Goal: Find specific page/section: Find specific page/section

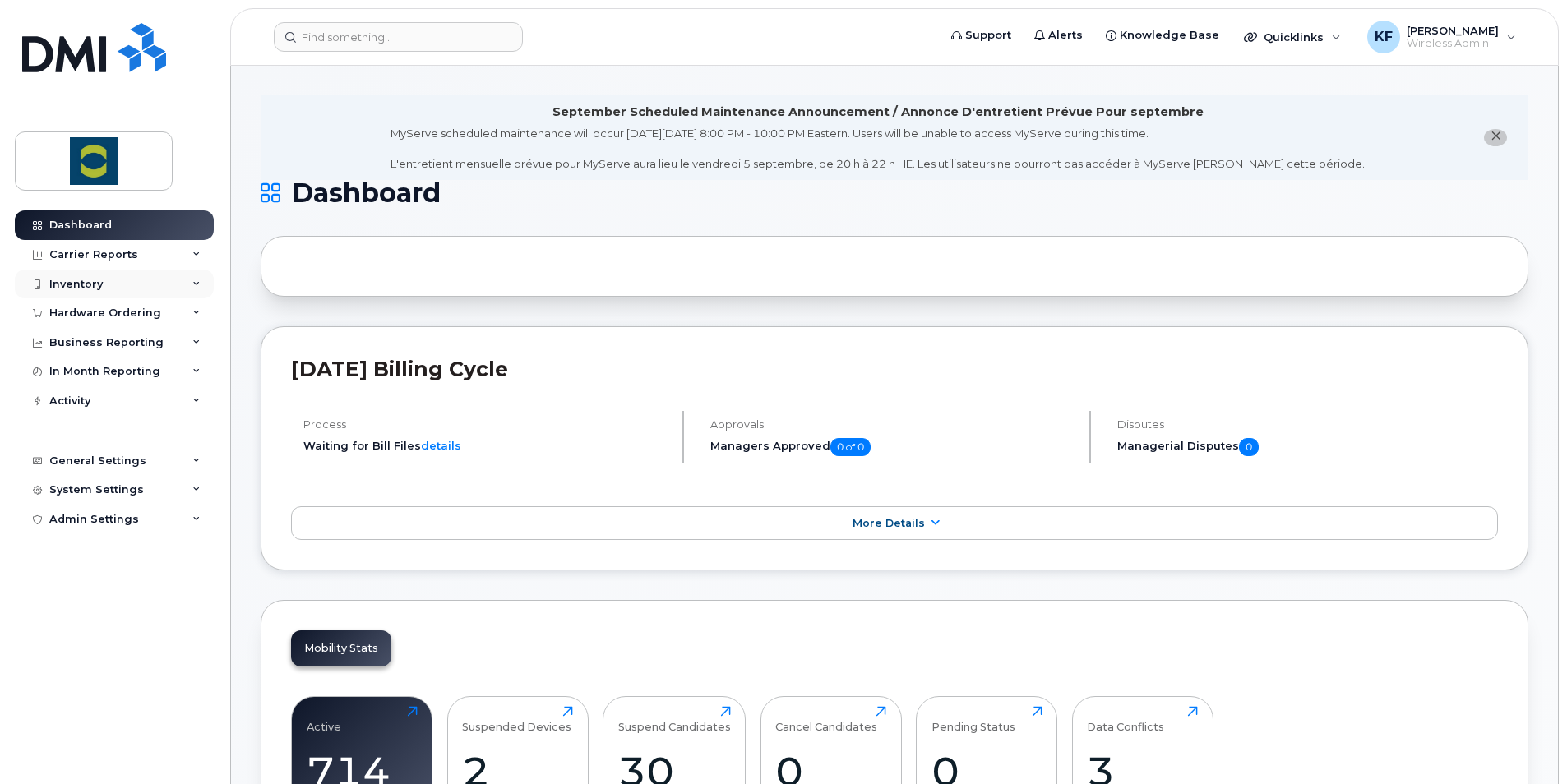
click at [73, 280] on div "Inventory" at bounding box center [76, 285] width 53 height 14
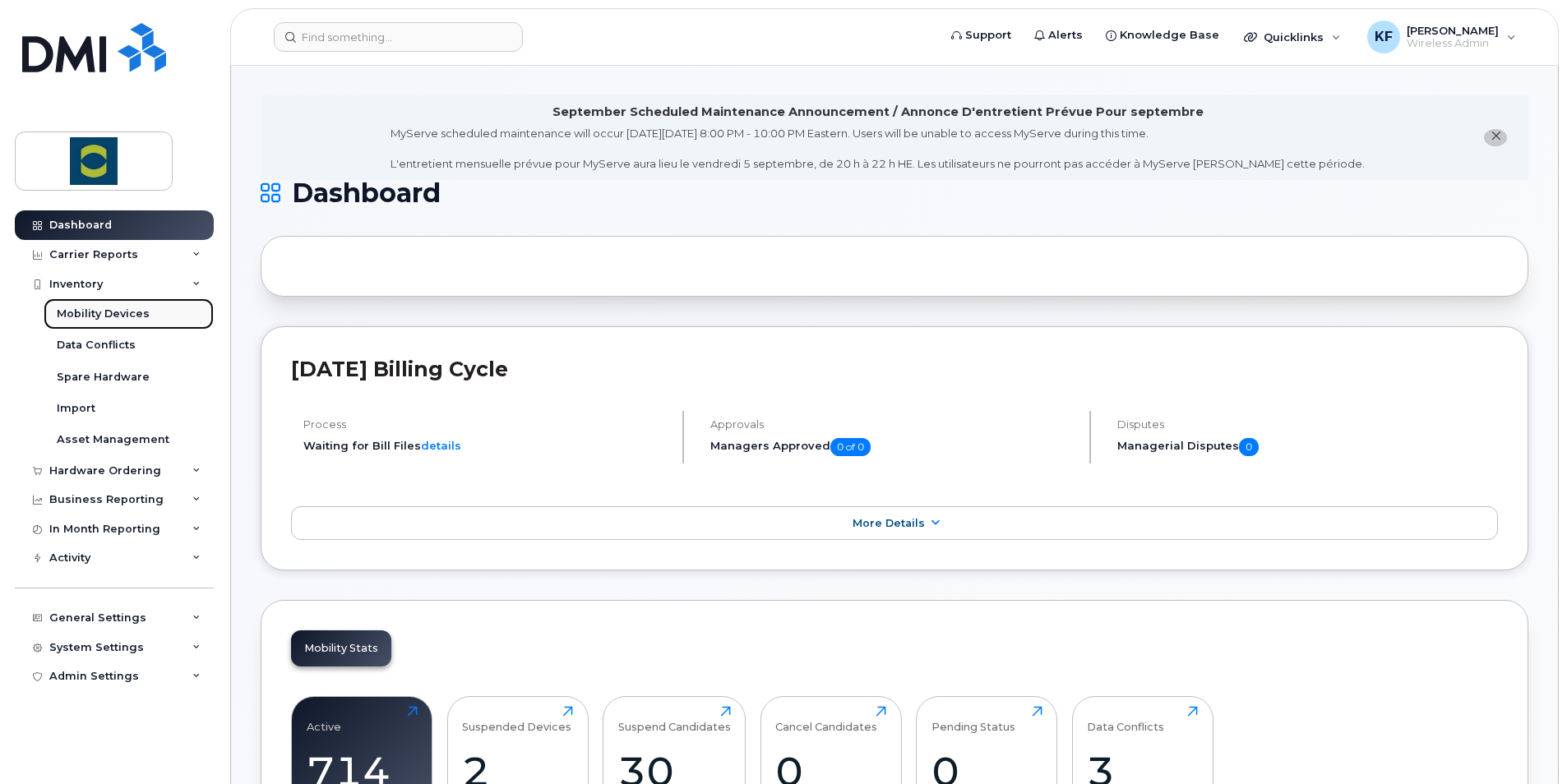
click at [71, 315] on div "Mobility Devices" at bounding box center [104, 313] width 93 height 15
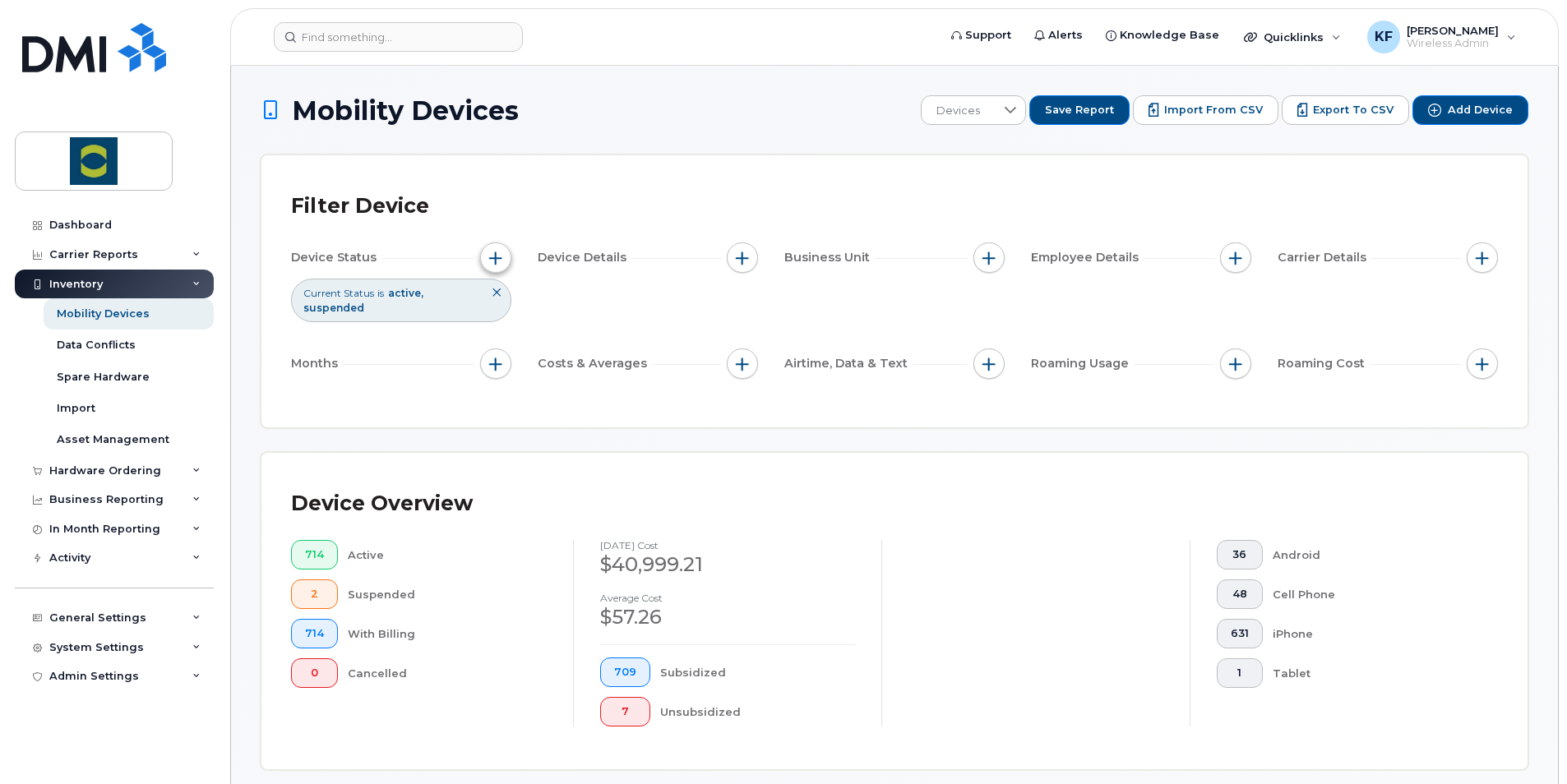
click at [498, 251] on span "button" at bounding box center [496, 258] width 14 height 14
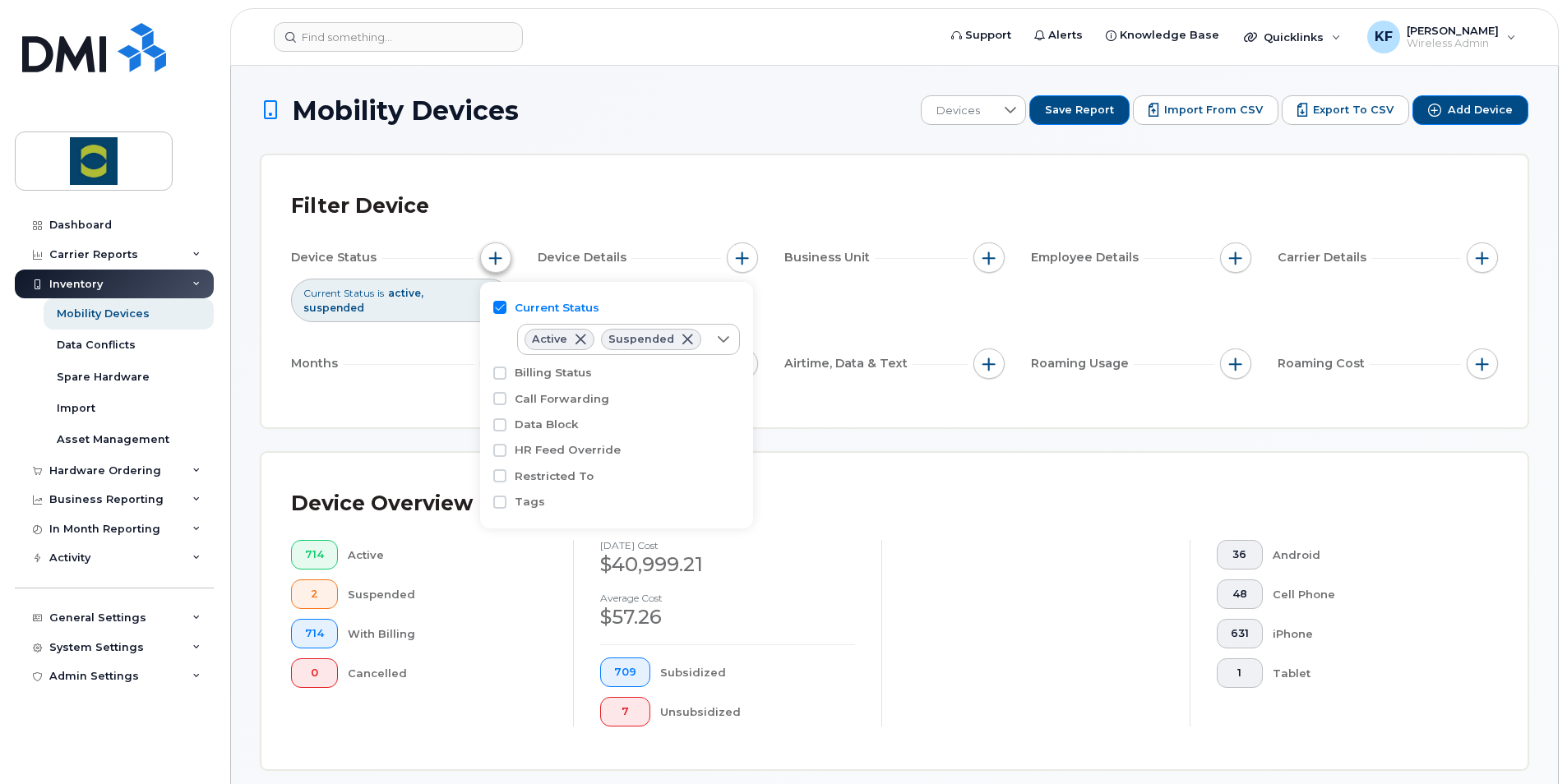
click at [498, 252] on button "button" at bounding box center [496, 258] width 31 height 31
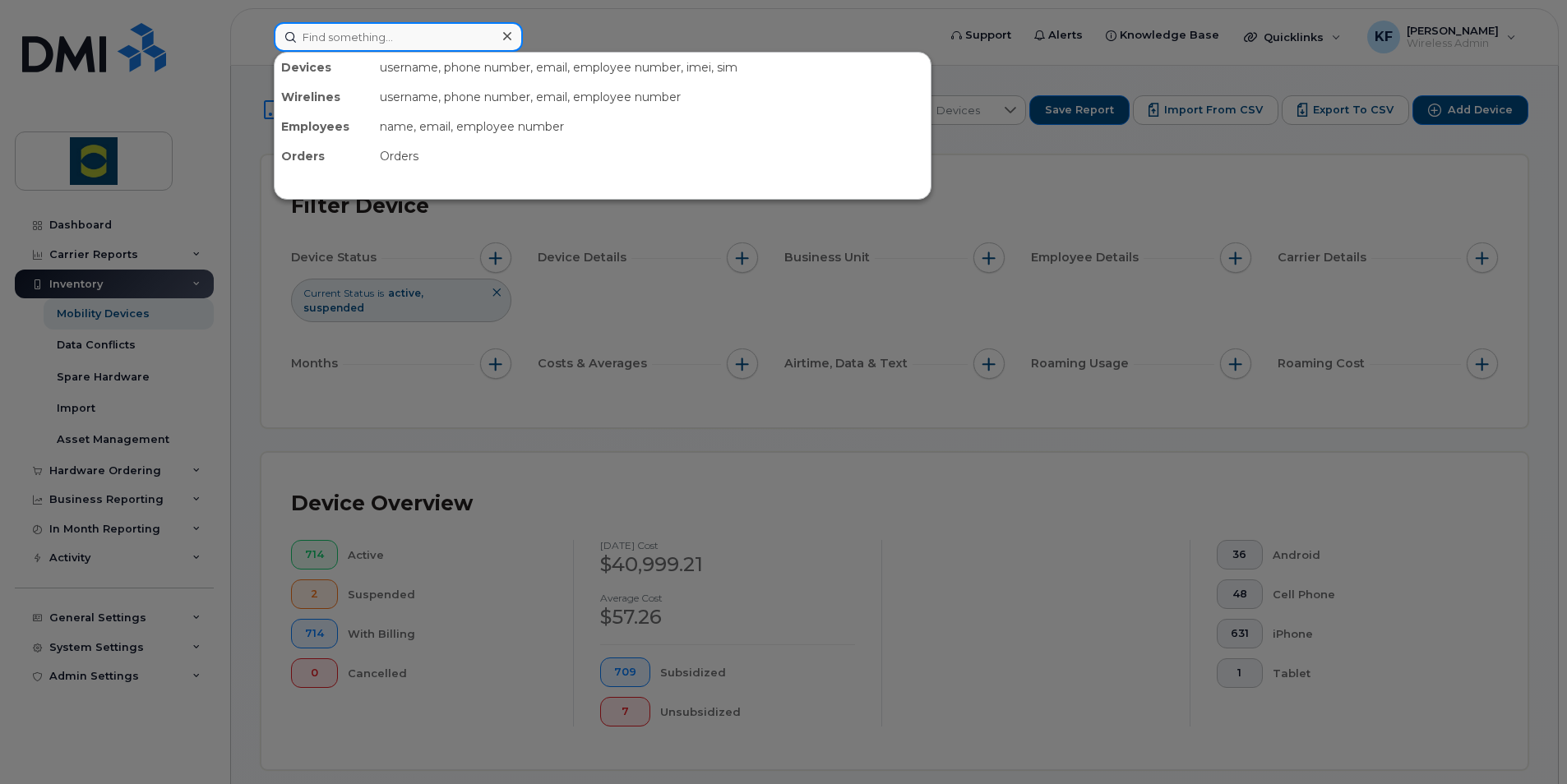
click at [432, 46] on input at bounding box center [398, 37] width 249 height 30
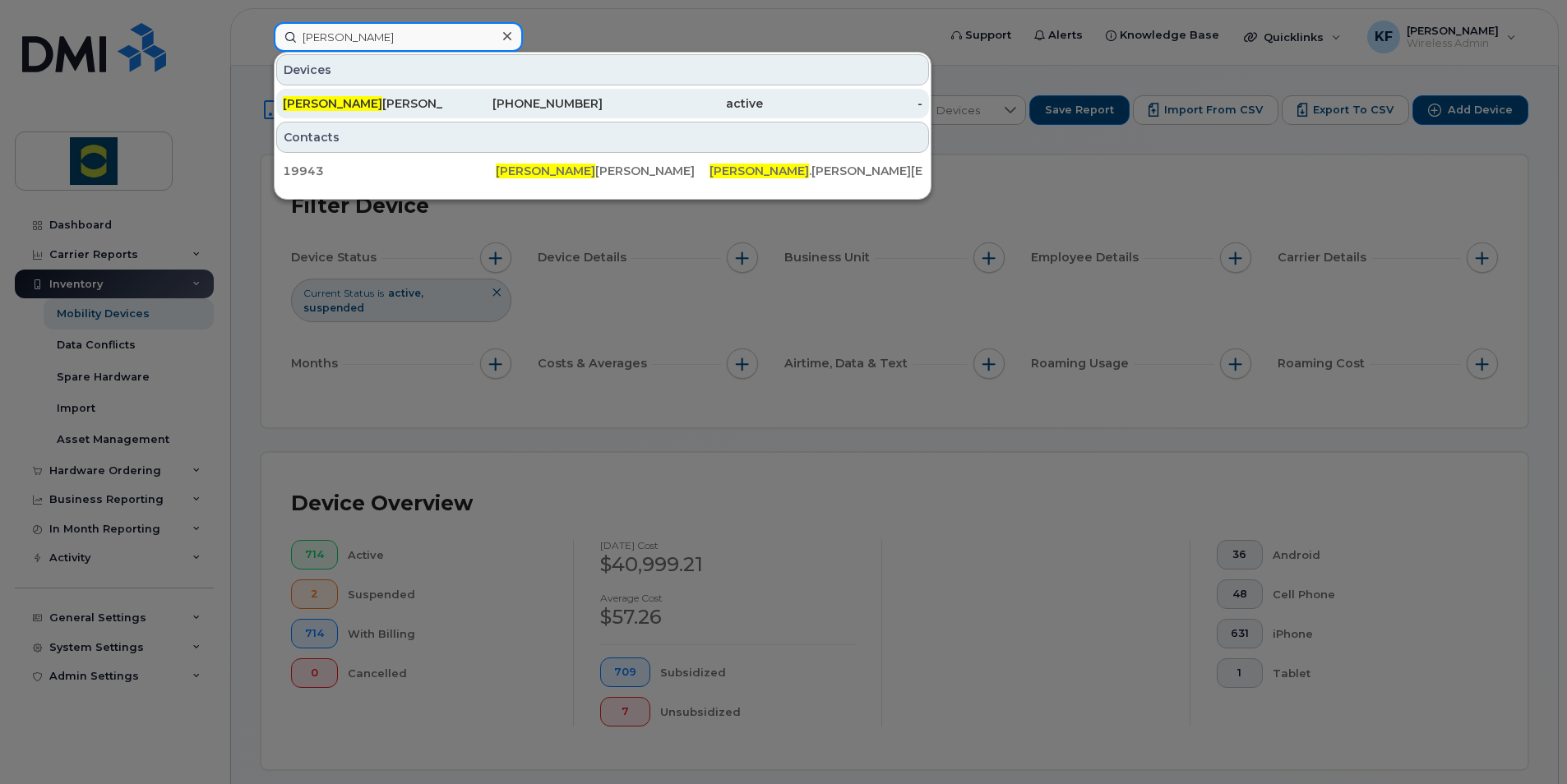
type input "[PERSON_NAME]"
click at [916, 103] on div "-" at bounding box center [843, 103] width 160 height 16
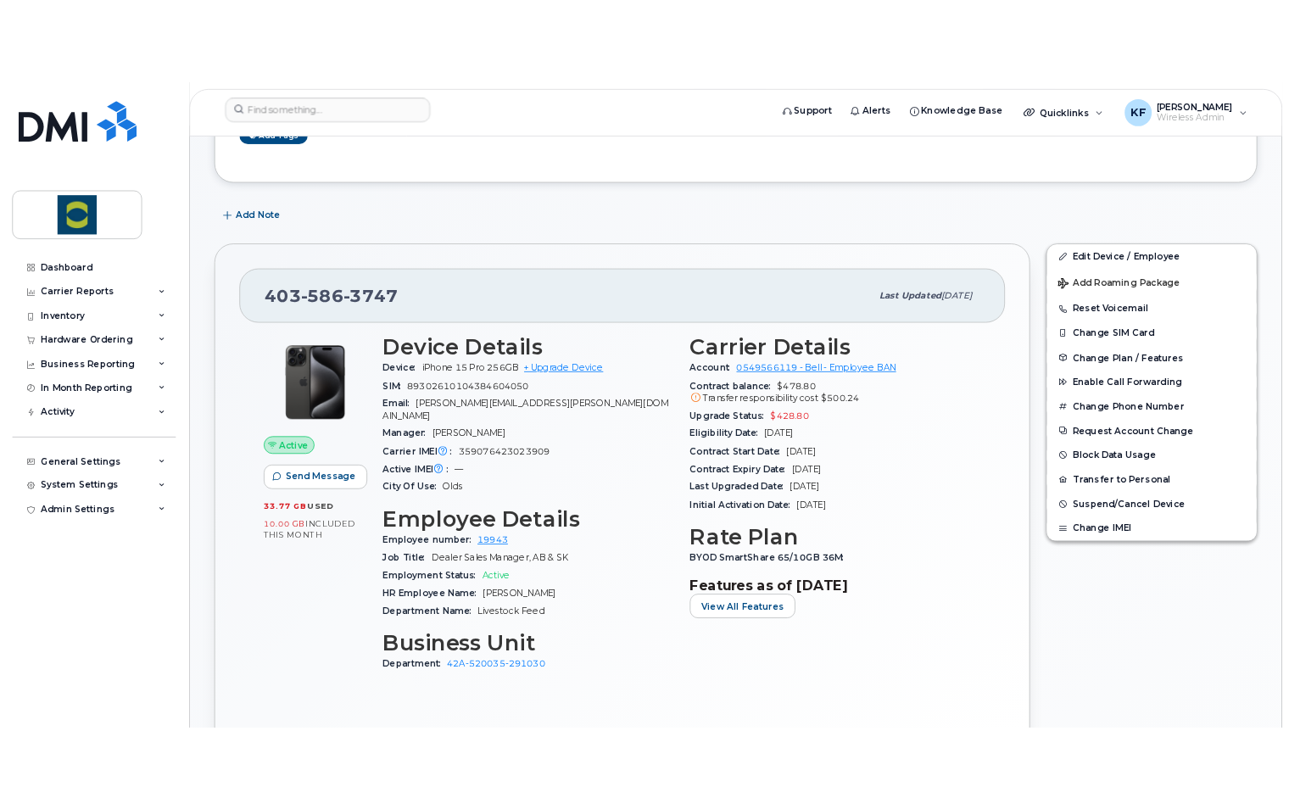
scroll to position [277, 0]
